Goal: Task Accomplishment & Management: Use online tool/utility

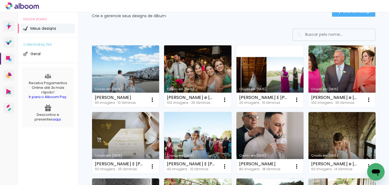
scroll to position [39, 0]
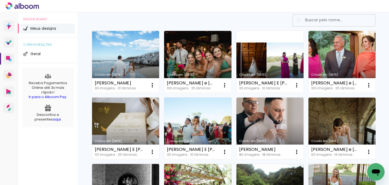
click at [159, 112] on link "Criado em [DATE]" at bounding box center [125, 129] width 67 height 62
